Goal: Find contact information: Obtain details needed to contact an individual or organization

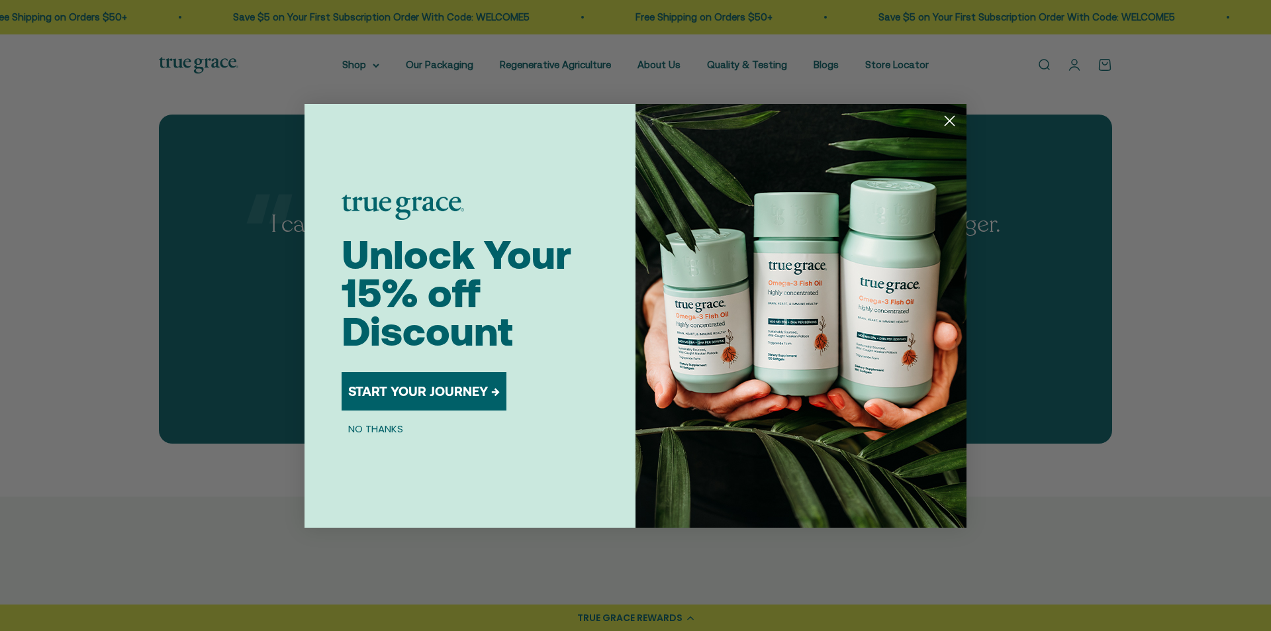
scroll to position [3442, 0]
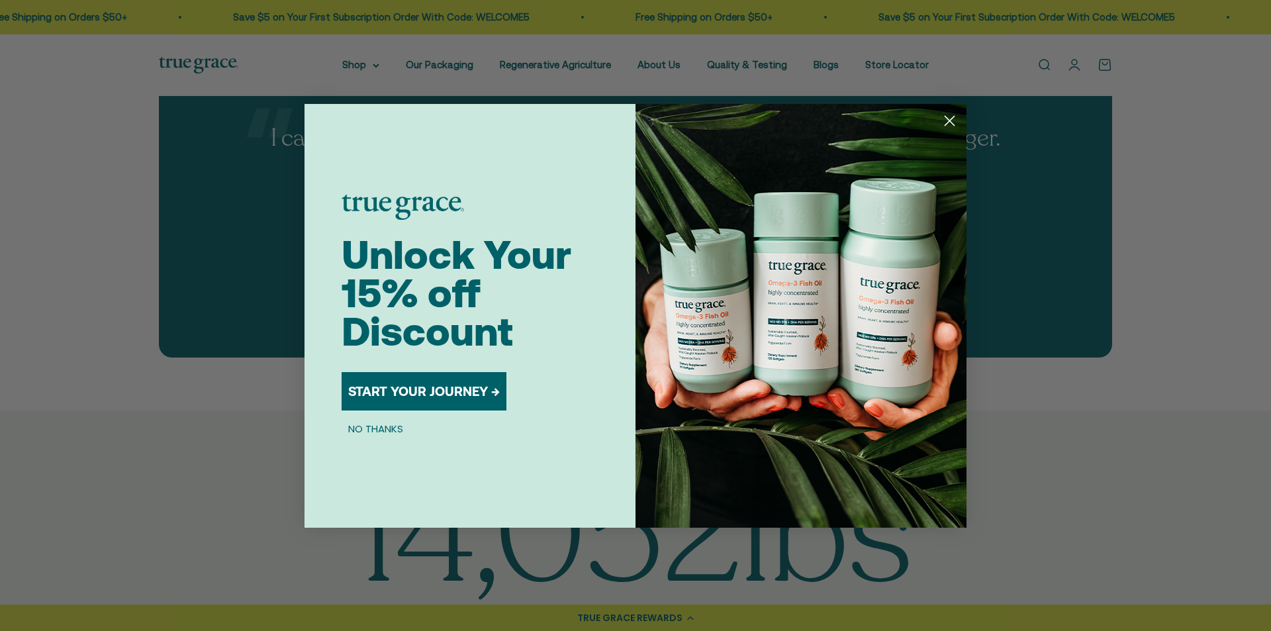
click at [961, 115] on img "POPUP Form" at bounding box center [800, 316] width 331 height 424
click at [950, 118] on circle "Close dialog" at bounding box center [950, 120] width 22 height 22
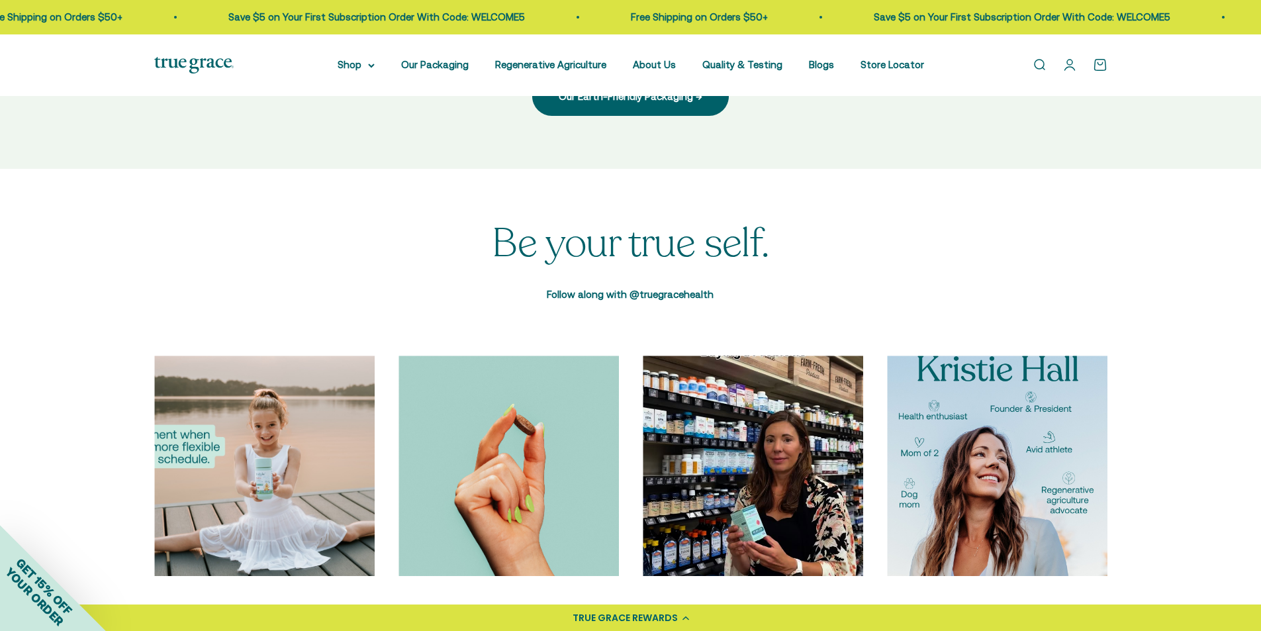
scroll to position [4567, 0]
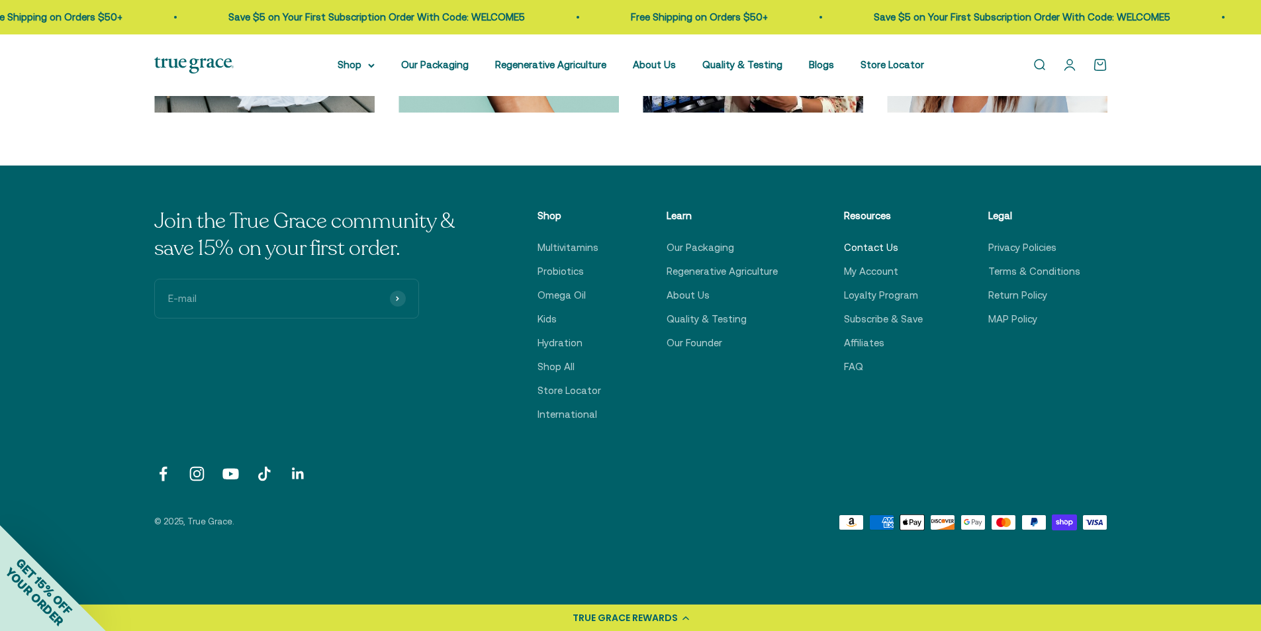
click at [866, 249] on link "Contact Us" at bounding box center [871, 248] width 54 height 16
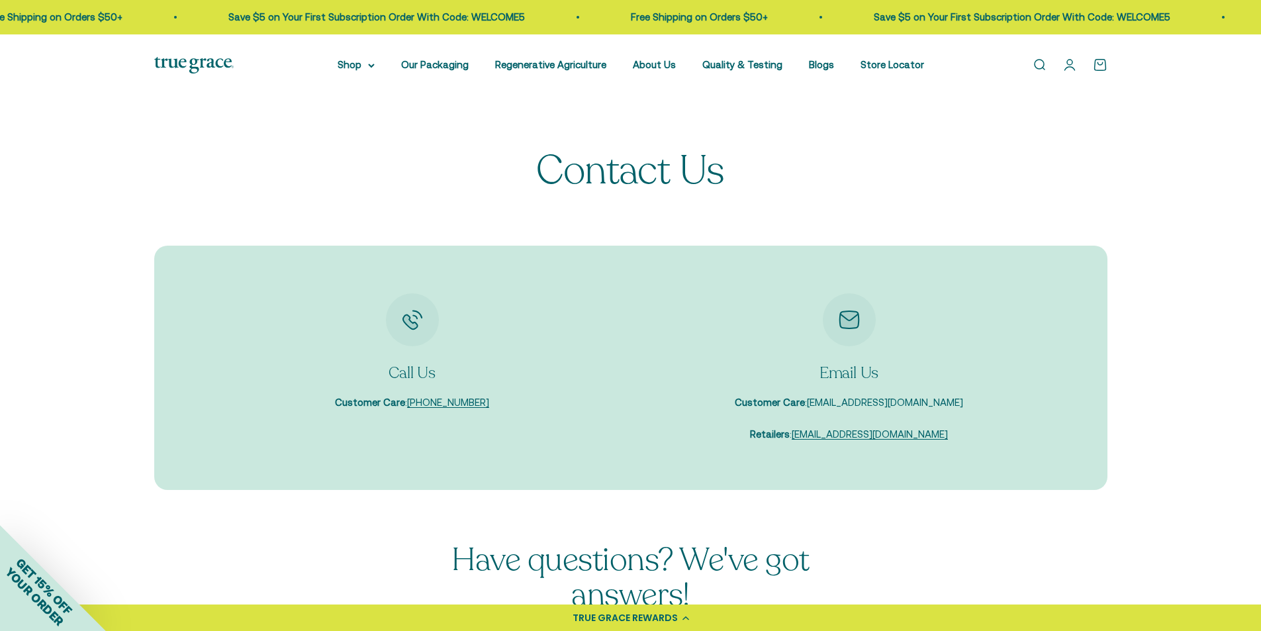
click at [878, 402] on link "care@truegracehealth.com" at bounding box center [885, 401] width 156 height 11
